Goal: Task Accomplishment & Management: Use online tool/utility

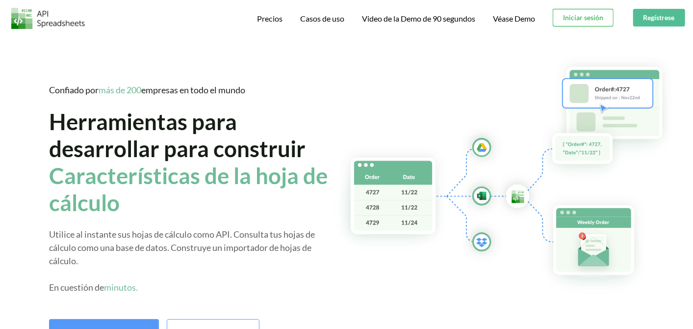
click at [596, 20] on button "Iniciar sesión" at bounding box center [583, 18] width 61 height 18
click at [651, 24] on button "Regístrese" at bounding box center [659, 18] width 52 height 18
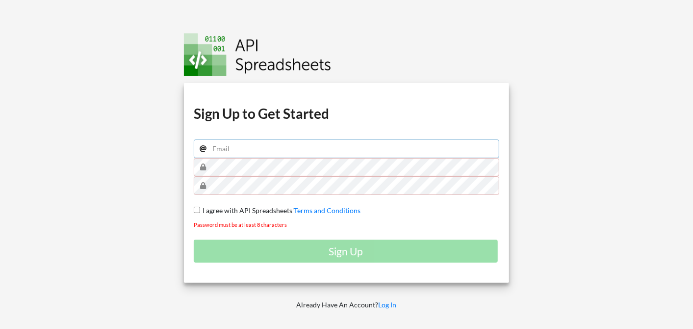
click at [237, 153] on input "email" at bounding box center [347, 148] width 306 height 19
type input "[EMAIL_ADDRESS][DOMAIN_NAME]"
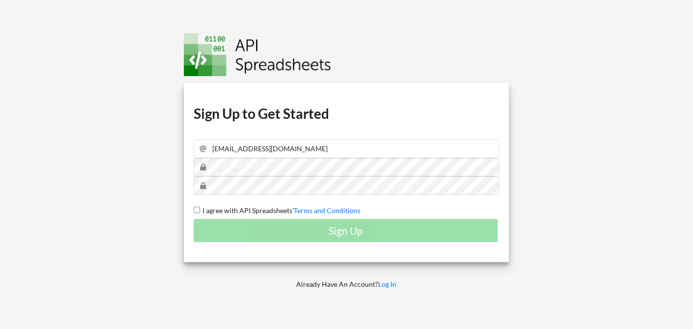
click at [197, 209] on input "I agree with API Spreadsheets' Terms and Conditions" at bounding box center [197, 210] width 6 height 6
checkbox input "true"
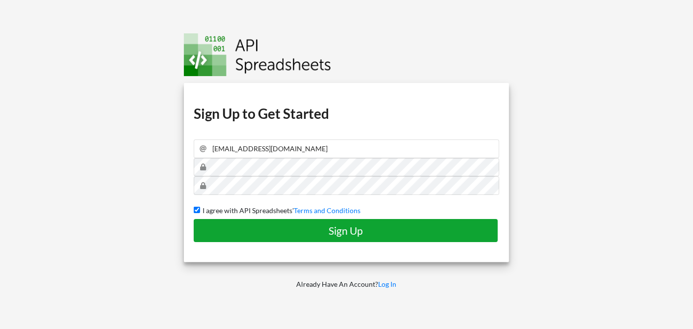
click at [328, 233] on h4 "Sign Up" at bounding box center [346, 230] width 284 height 12
checkbox input "false"
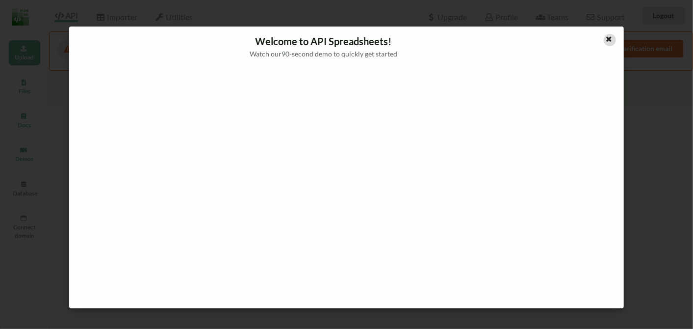
click at [611, 43] on div at bounding box center [610, 40] width 12 height 12
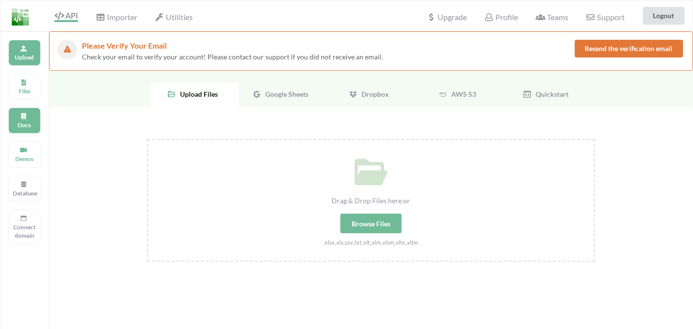
click at [34, 120] on div "Docs" at bounding box center [24, 120] width 32 height 26
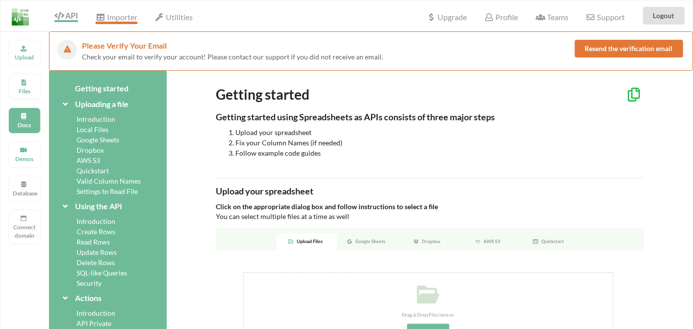
click at [105, 21] on icon at bounding box center [100, 17] width 9 height 8
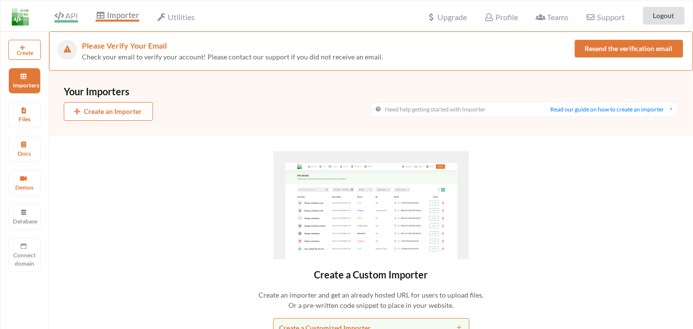
click at [65, 15] on span "API" at bounding box center [66, 17] width 24 height 12
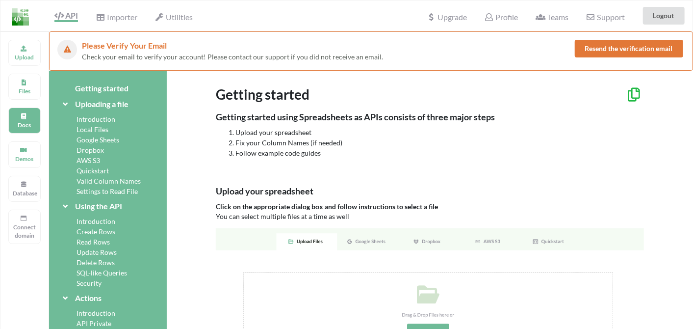
click at [90, 139] on div "Google Sheets" at bounding box center [108, 139] width 94 height 10
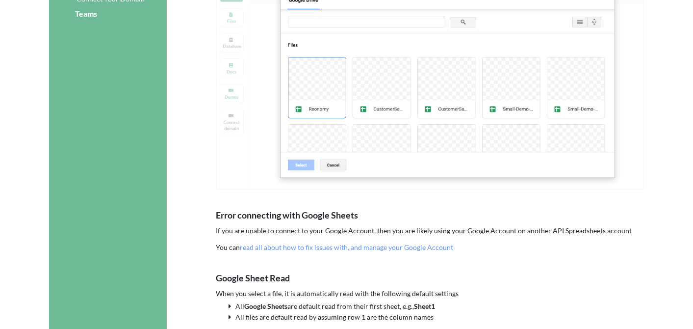
scroll to position [185, 0]
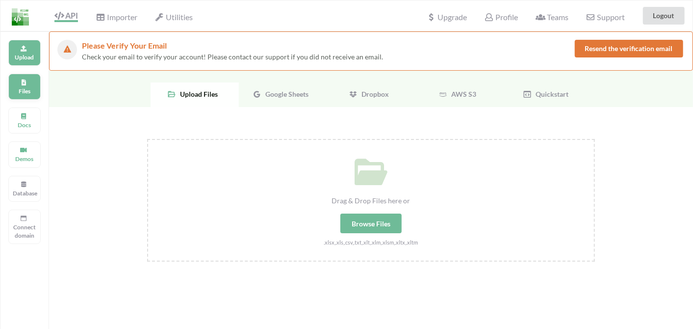
click at [23, 77] on div "Files" at bounding box center [24, 87] width 32 height 26
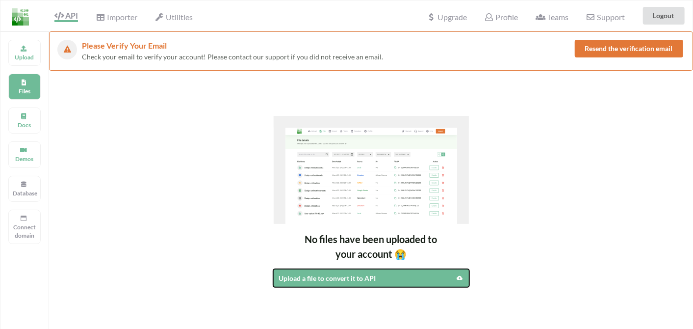
click at [315, 281] on div "Upload a file to convert it to API" at bounding box center [347, 278] width 137 height 10
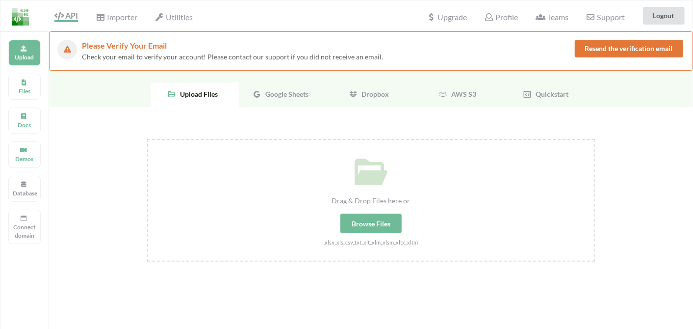
click at [274, 102] on div "Google Sheets" at bounding box center [283, 94] width 88 height 25
click at [619, 45] on button "Resend the verification email" at bounding box center [629, 49] width 108 height 18
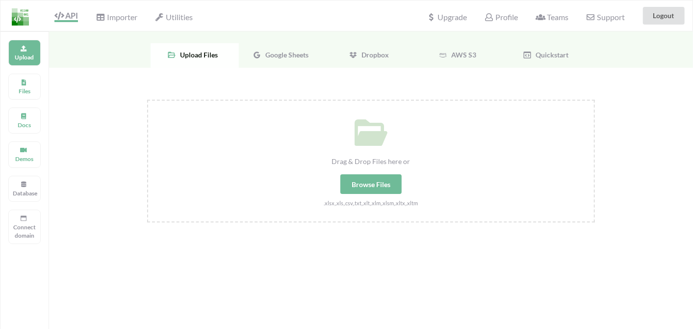
click at [295, 60] on div "Google Sheets" at bounding box center [283, 55] width 88 height 25
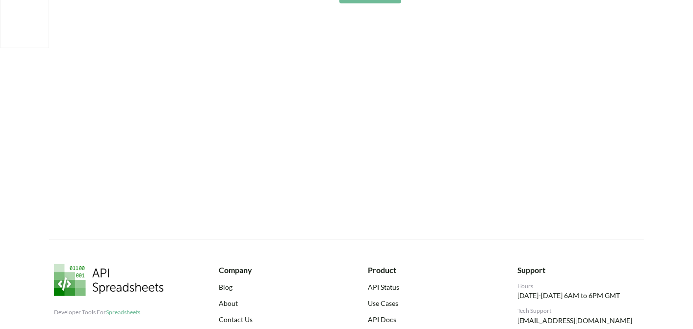
scroll to position [156, 0]
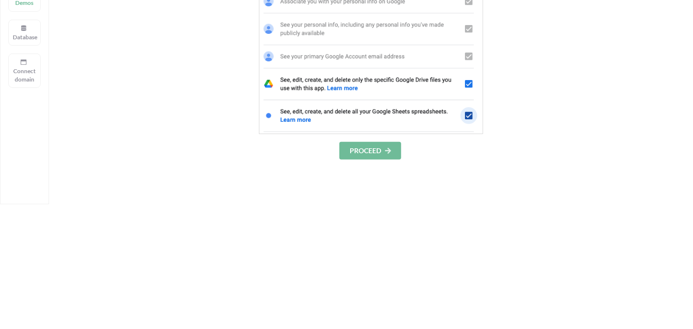
click at [362, 155] on button "PROCEED" at bounding box center [370, 151] width 62 height 18
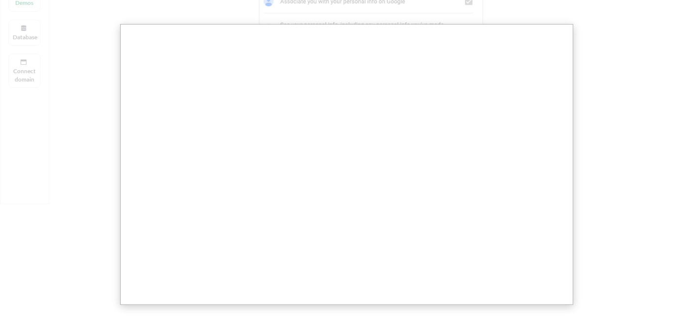
click at [595, 95] on div at bounding box center [348, 210] width 696 height 733
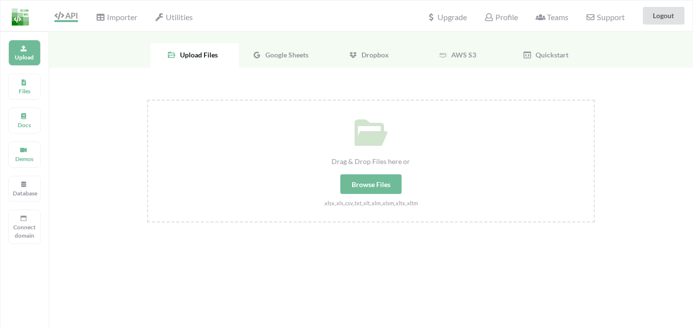
click at [286, 59] on div "Google Sheets" at bounding box center [283, 55] width 88 height 25
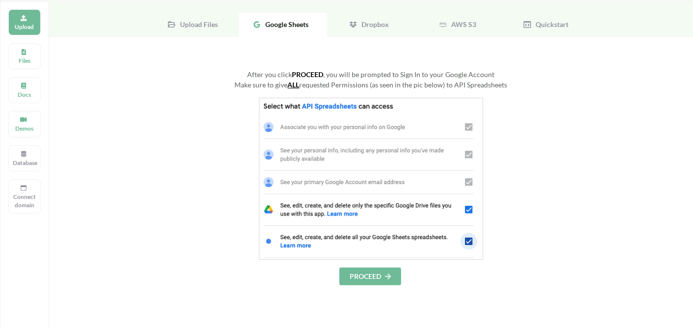
scroll to position [52, 0]
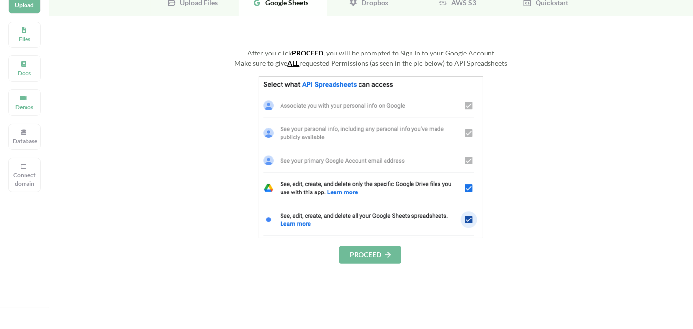
click at [369, 248] on button "PROCEED" at bounding box center [370, 255] width 62 height 18
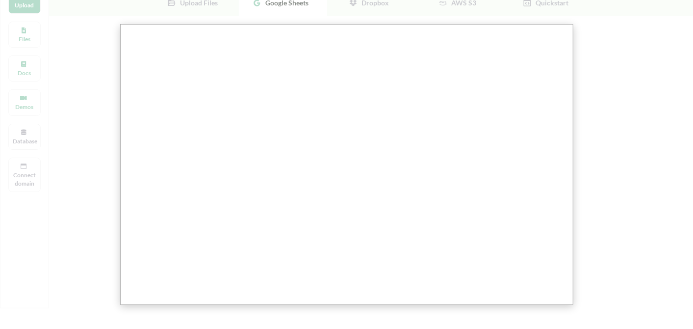
click at [635, 161] on div at bounding box center [348, 314] width 696 height 733
click at [602, 85] on div at bounding box center [348, 314] width 696 height 733
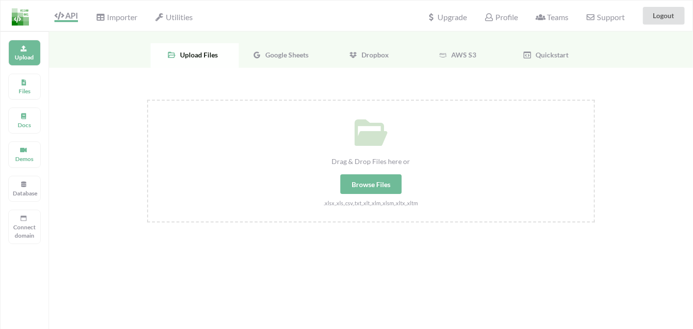
click at [299, 58] on span "Google Sheets" at bounding box center [285, 55] width 47 height 8
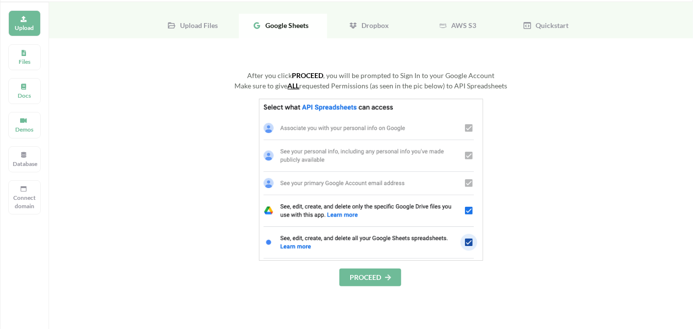
scroll to position [52, 0]
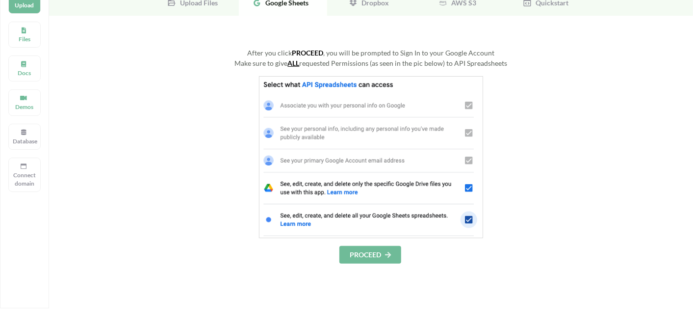
click at [354, 255] on button "PROCEED" at bounding box center [370, 255] width 62 height 18
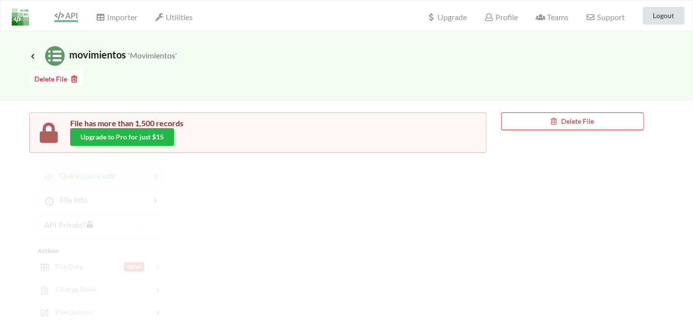
click at [208, 134] on div "File has more than 1,500 records Upgrade to Pro for just $15" at bounding box center [273, 132] width 406 height 26
click at [152, 54] on small "'Movimientos'" at bounding box center [152, 55] width 49 height 9
click at [127, 18] on span "Importer" at bounding box center [116, 18] width 41 height 12
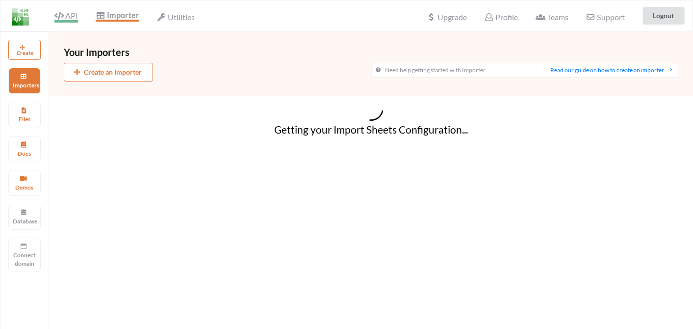
click at [76, 15] on span "API" at bounding box center [66, 17] width 24 height 12
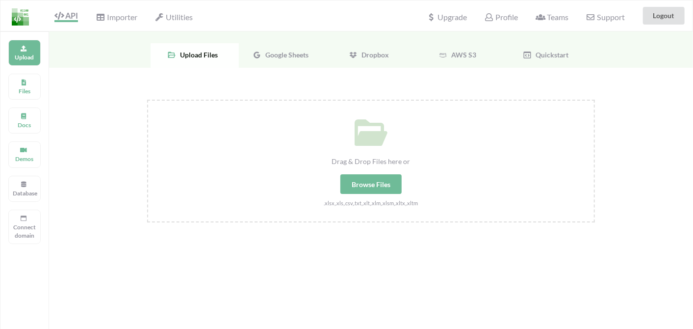
click at [274, 52] on span "Google Sheets" at bounding box center [285, 55] width 47 height 8
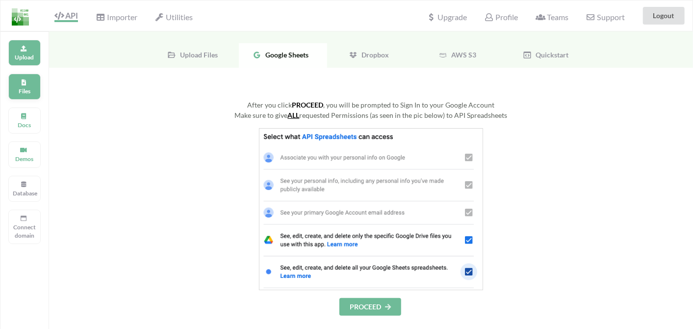
click at [32, 93] on p "Files" at bounding box center [25, 91] width 24 height 8
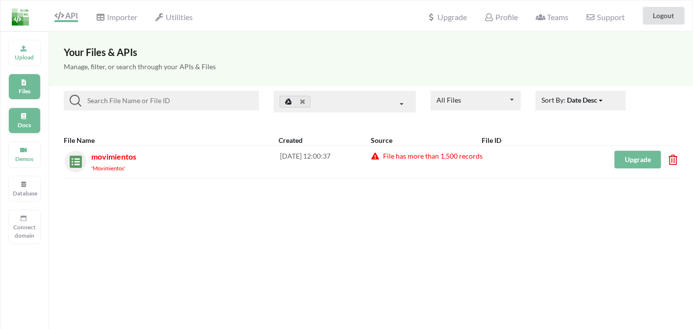
click at [23, 112] on icon at bounding box center [23, 115] width 7 height 6
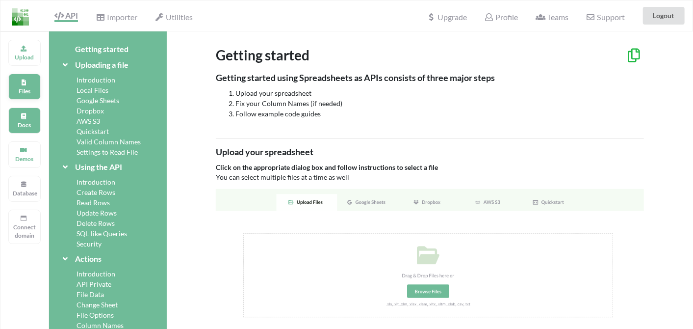
click at [20, 90] on p "Files" at bounding box center [25, 91] width 24 height 8
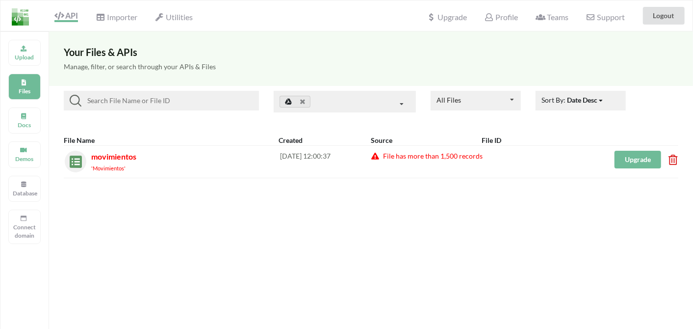
click at [636, 164] on button "Upgrade" at bounding box center [638, 160] width 47 height 18
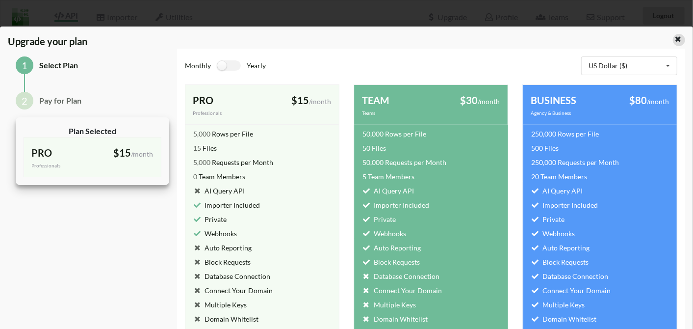
click at [677, 40] on icon at bounding box center [678, 37] width 8 height 7
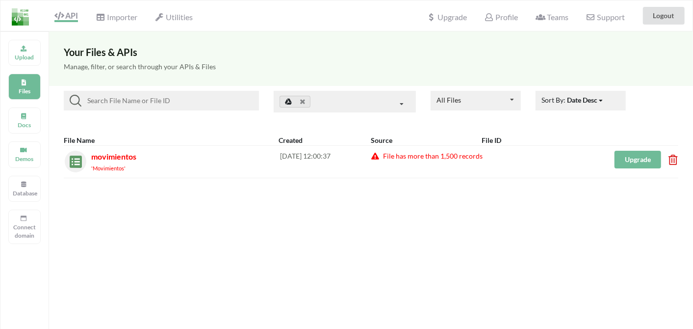
click at [672, 158] on icon at bounding box center [670, 157] width 3 height 4
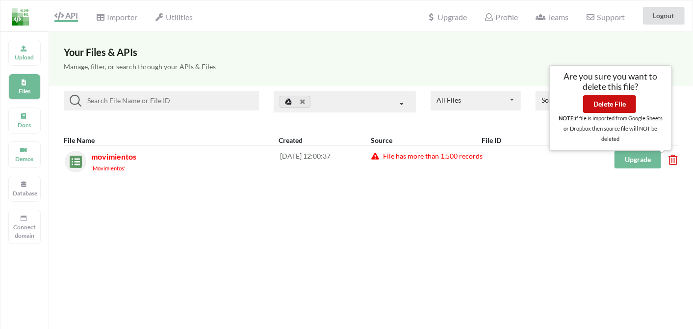
click at [624, 106] on button "Delete File" at bounding box center [609, 104] width 53 height 18
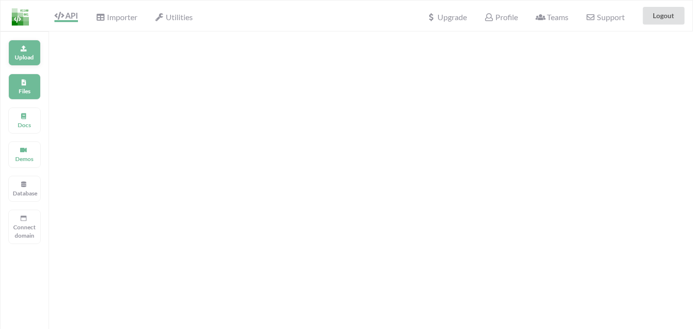
click at [21, 61] on p "Upload" at bounding box center [25, 57] width 24 height 8
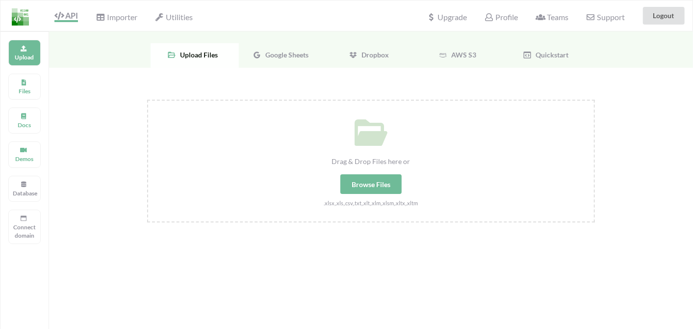
click at [363, 181] on div "Browse Files" at bounding box center [370, 184] width 61 height 20
click at [147, 100] on input "Drag & Drop Files here or Browse Files .xlsx,.xls,.csv,.txt,.xlt,.xlm,.xlsm,.xl…" at bounding box center [147, 100] width 0 height 0
type input "C:\fakepath\Copia de XXPRO INV Informe de Movimientos_XXPROINVMOV (7).xls"
click at [292, 59] on div "Google Sheets" at bounding box center [283, 55] width 88 height 25
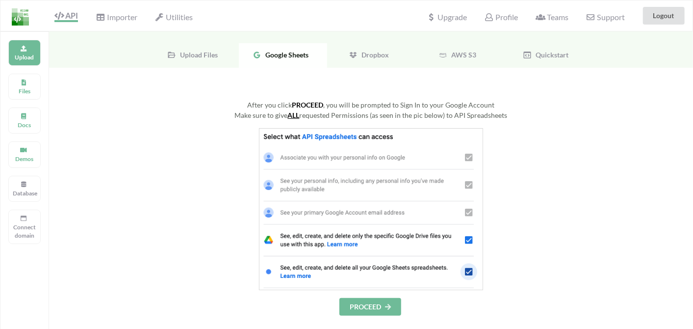
click at [376, 310] on button "PROCEED" at bounding box center [370, 307] width 62 height 18
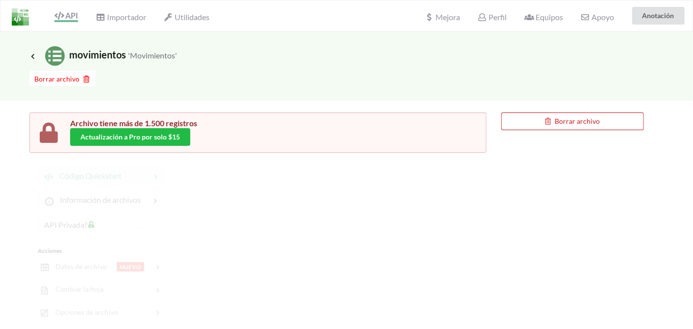
click at [551, 117] on button "Borrar archivo" at bounding box center [572, 121] width 143 height 18
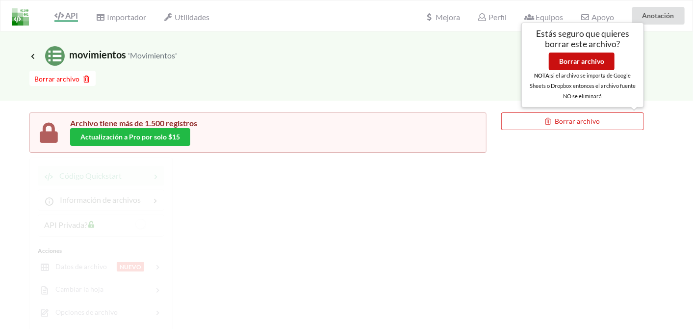
click at [576, 60] on button "Borrar archivo" at bounding box center [582, 61] width 66 height 18
